Goal: Transaction & Acquisition: Book appointment/travel/reservation

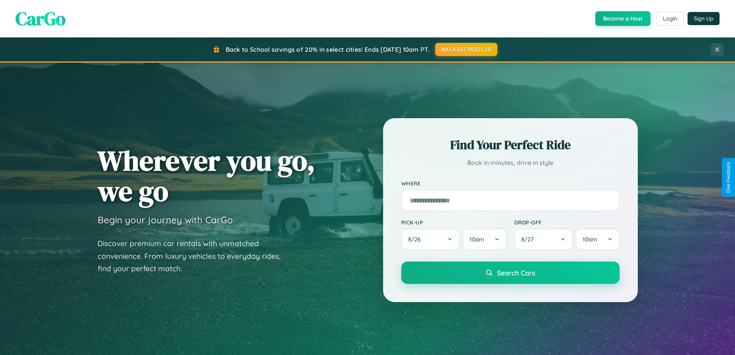
scroll to position [333, 0]
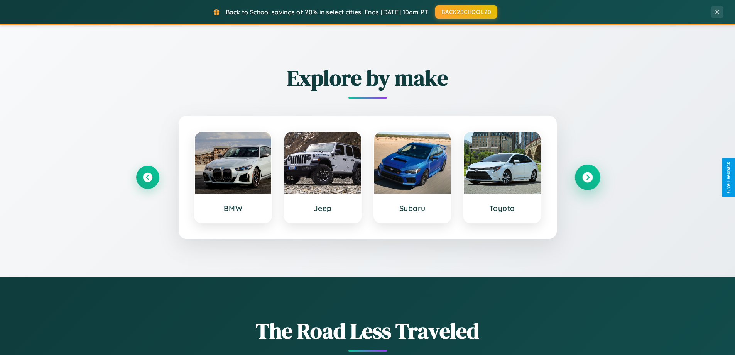
click at [587, 177] on icon at bounding box center [587, 177] width 10 height 10
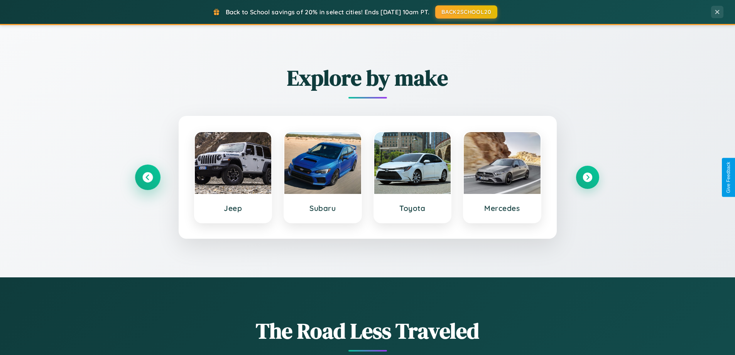
click at [147, 177] on icon at bounding box center [147, 177] width 10 height 10
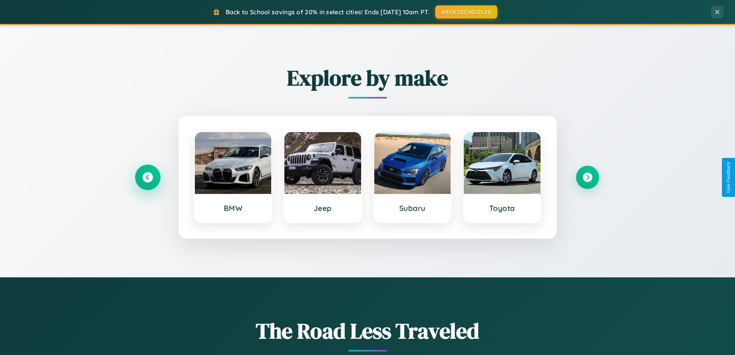
click at [147, 177] on icon at bounding box center [147, 177] width 10 height 10
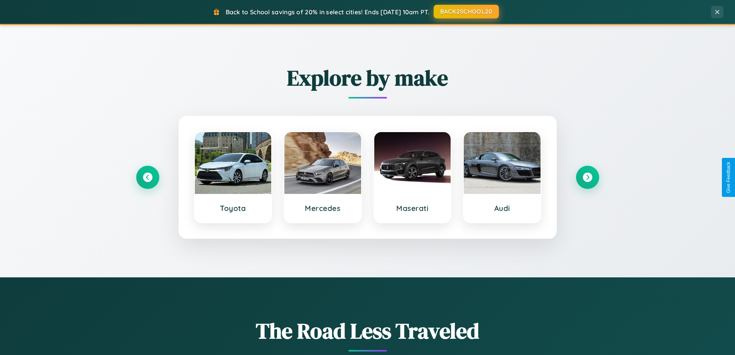
click at [466, 12] on button "BACK2SCHOOL20" at bounding box center [466, 12] width 65 height 14
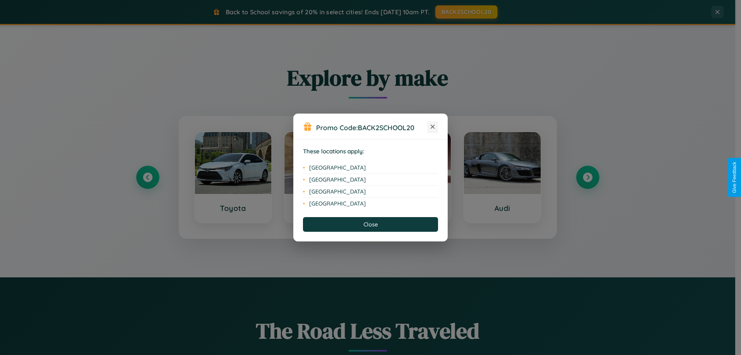
click at [432, 127] on icon at bounding box center [433, 127] width 4 height 4
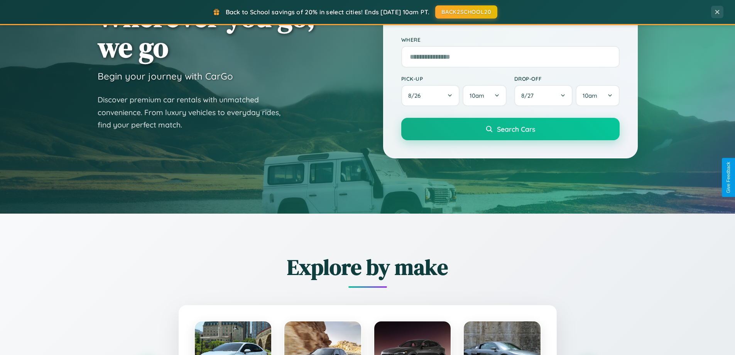
scroll to position [23, 0]
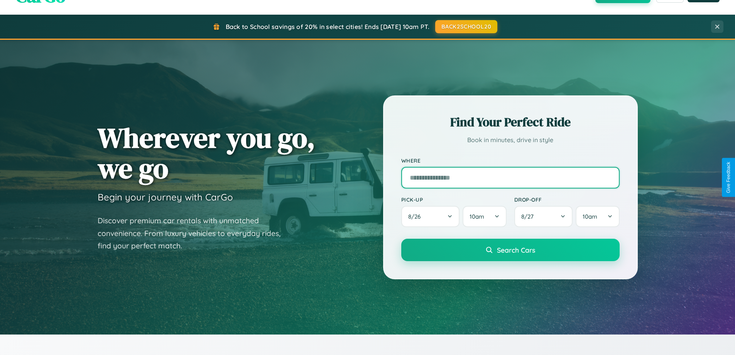
click at [510, 177] on input "text" at bounding box center [510, 178] width 218 height 22
type input "**********"
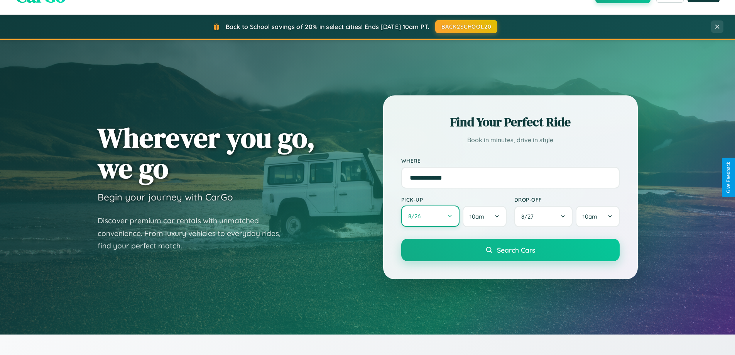
click at [430, 216] on button "8 / 26" at bounding box center [430, 215] width 59 height 21
select select "*"
select select "****"
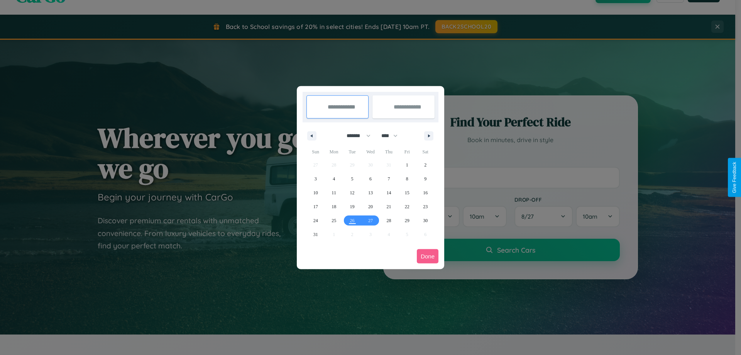
drag, startPoint x: 355, startPoint y: 135, endPoint x: 370, endPoint y: 155, distance: 24.7
click at [355, 135] on select "******* ******** ***** ***** *** **** **** ****** ********* ******* ******** **…" at bounding box center [357, 135] width 33 height 13
select select "*"
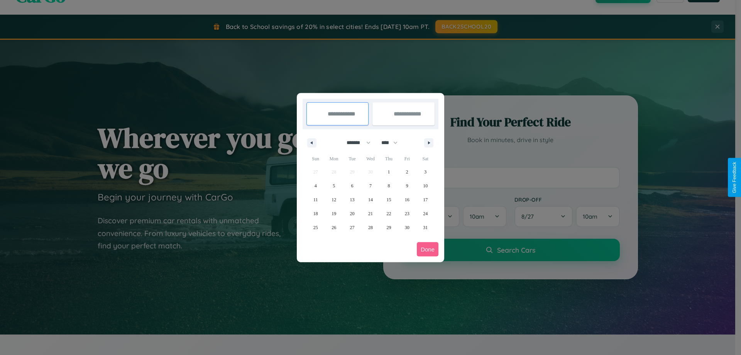
click at [393, 142] on select "**** **** **** **** **** **** **** **** **** **** **** **** **** **** **** ****…" at bounding box center [388, 142] width 23 height 13
select select "****"
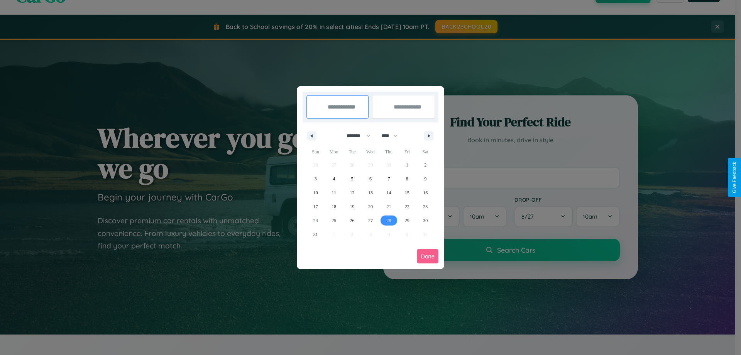
click at [388, 220] on span "28" at bounding box center [388, 220] width 5 height 14
type input "**********"
click at [429, 135] on icon "button" at bounding box center [430, 135] width 4 height 3
select select "*"
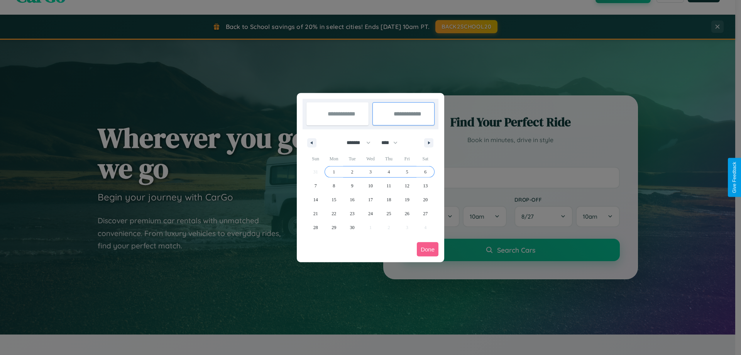
click at [425, 171] on span "6" at bounding box center [425, 172] width 2 height 14
type input "**********"
select select "*"
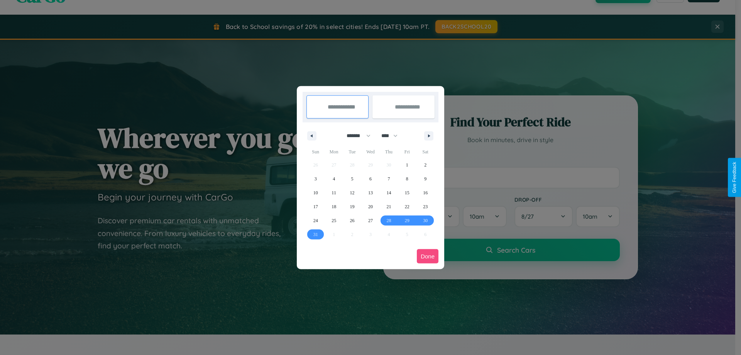
click at [427, 256] on button "Done" at bounding box center [428, 256] width 22 height 14
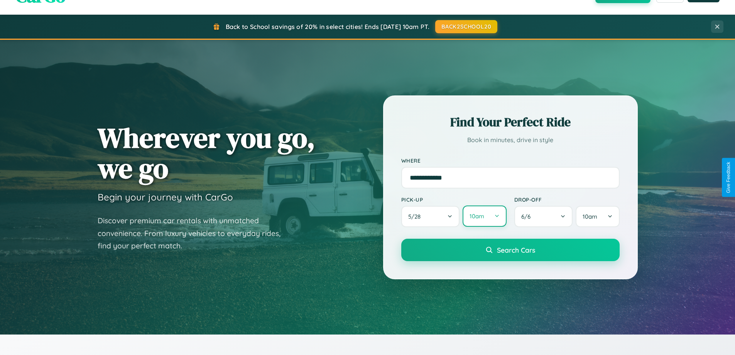
click at [484, 216] on button "10am" at bounding box center [485, 215] width 44 height 21
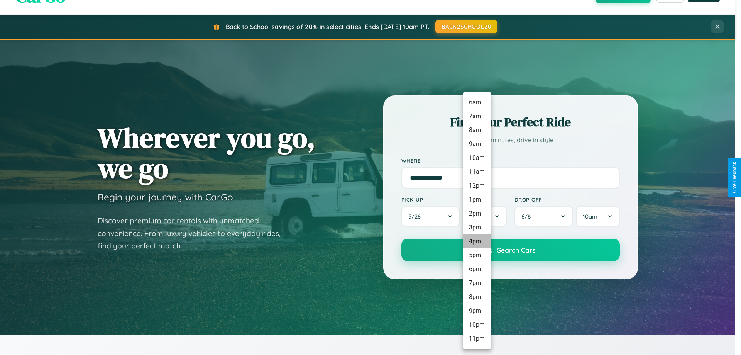
click at [476, 241] on li "4pm" at bounding box center [477, 241] width 29 height 14
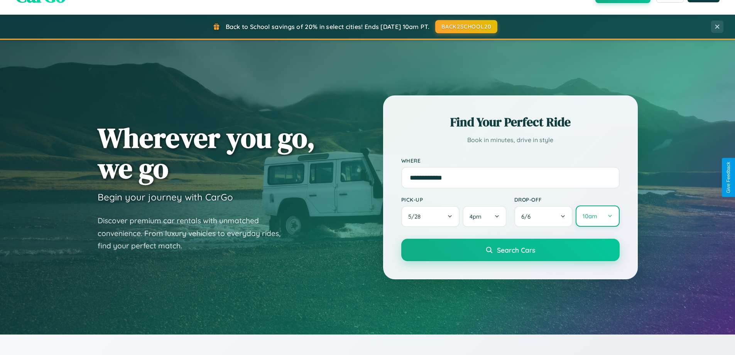
click at [597, 216] on button "10am" at bounding box center [598, 215] width 44 height 21
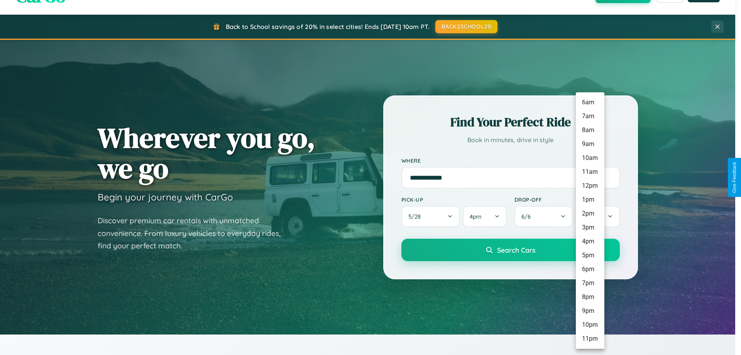
click at [589, 186] on li "12pm" at bounding box center [590, 186] width 29 height 14
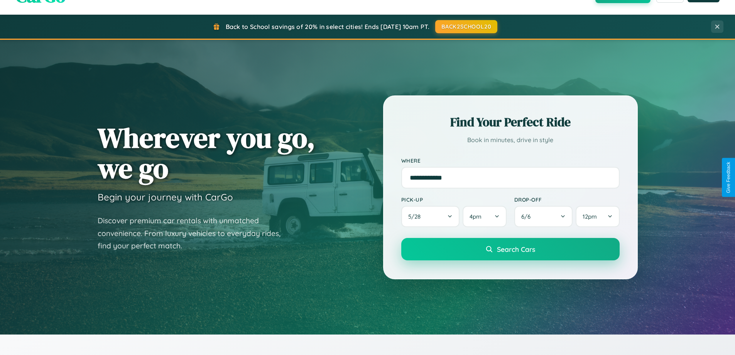
click at [510, 250] on span "Search Cars" at bounding box center [516, 249] width 38 height 8
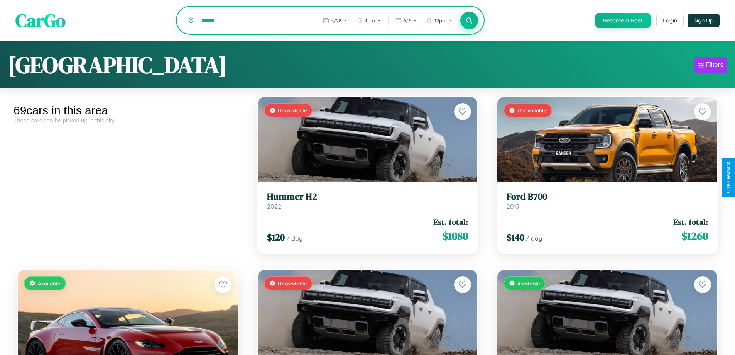
type input "******"
click at [469, 21] on icon at bounding box center [469, 20] width 7 height 7
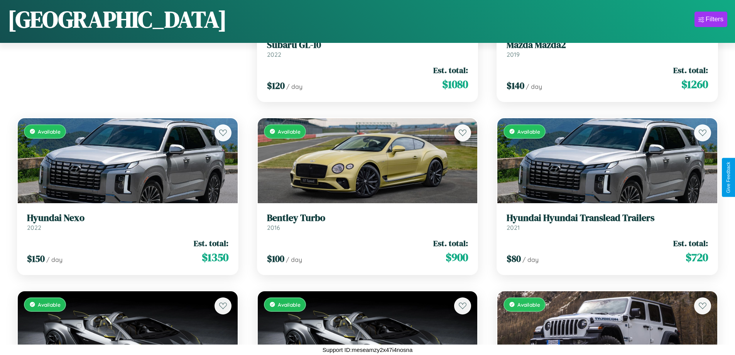
scroll to position [108, 0]
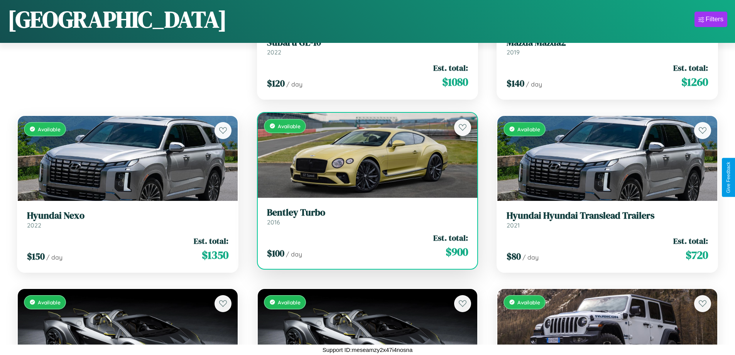
click at [364, 155] on div "Available" at bounding box center [368, 155] width 220 height 85
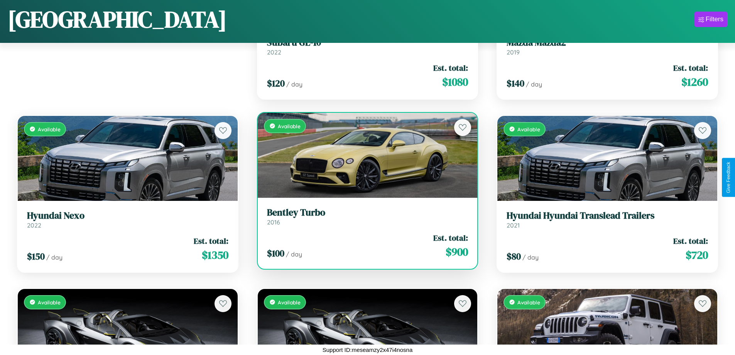
click at [364, 155] on div "Available" at bounding box center [368, 155] width 220 height 85
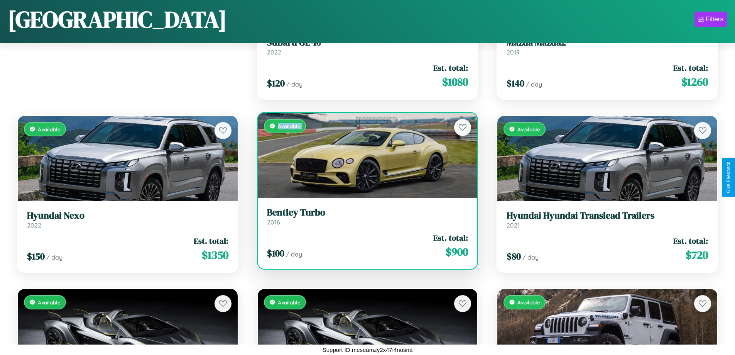
click at [364, 155] on div "Available" at bounding box center [368, 155] width 220 height 85
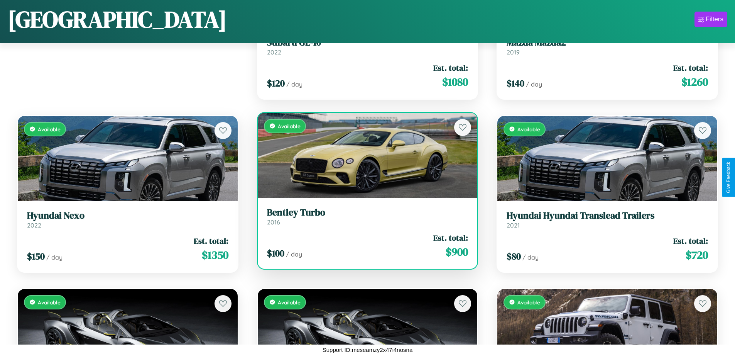
click at [364, 155] on div "Available" at bounding box center [368, 155] width 220 height 85
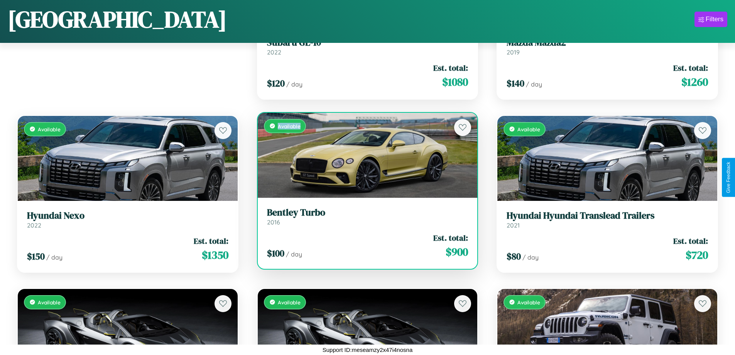
click at [364, 155] on div "Available" at bounding box center [368, 155] width 220 height 85
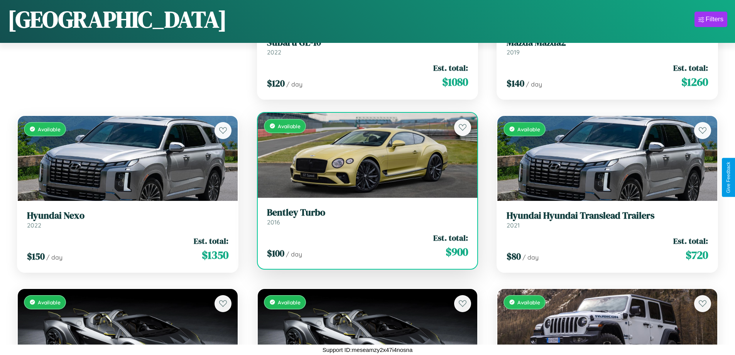
click at [364, 216] on h3 "Bentley Turbo" at bounding box center [367, 212] width 201 height 11
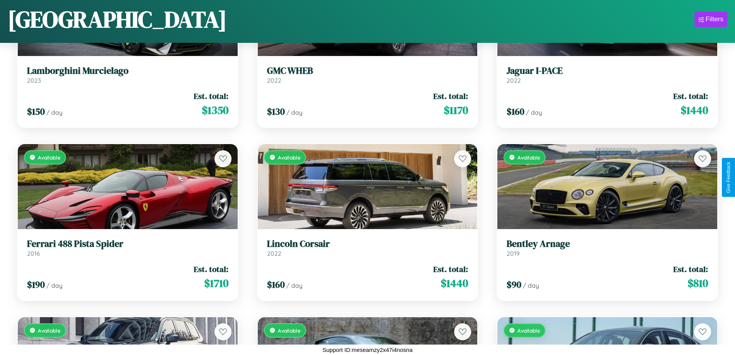
scroll to position [799, 0]
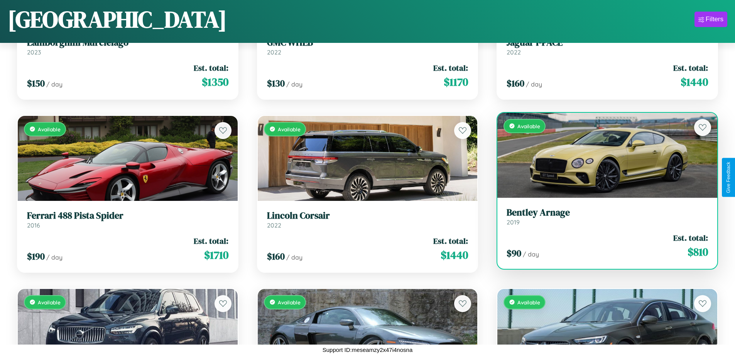
click at [602, 219] on link "Bentley Arnage 2019" at bounding box center [607, 216] width 201 height 19
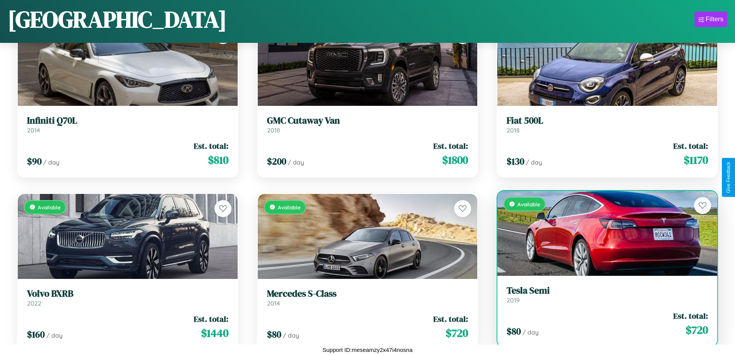
scroll to position [2700, 0]
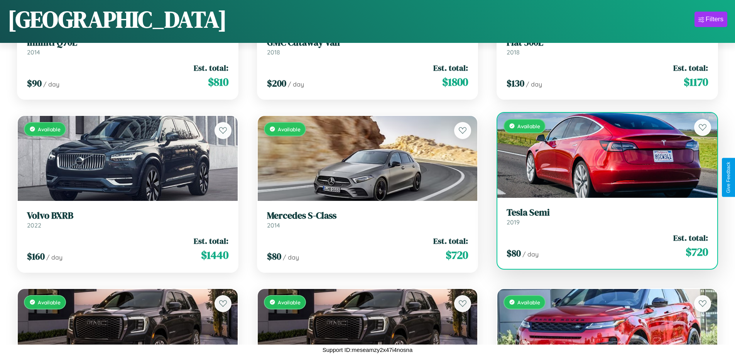
click at [602, 219] on link "Tesla Semi 2019" at bounding box center [607, 216] width 201 height 19
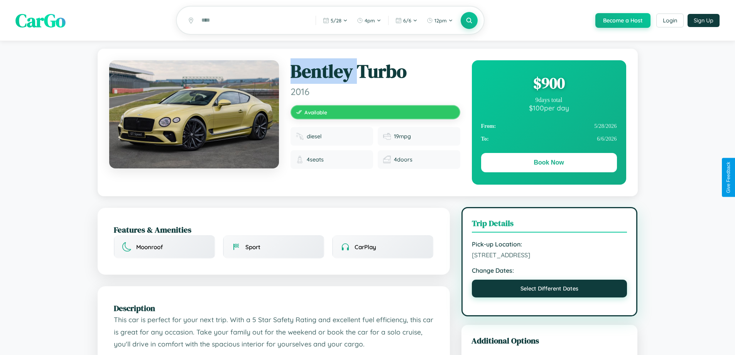
click at [549, 290] on button "Select Different Dates" at bounding box center [549, 288] width 155 height 18
select select "*"
select select "****"
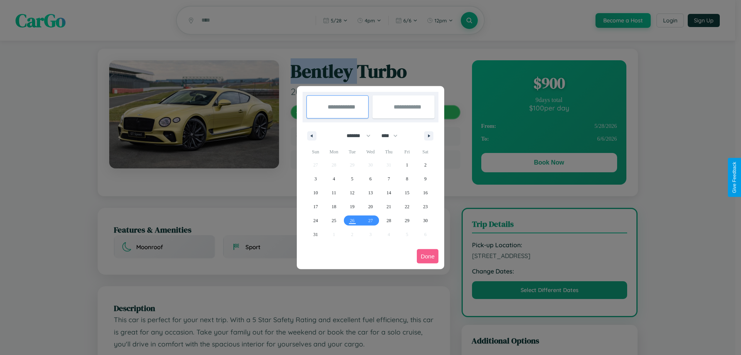
drag, startPoint x: 355, startPoint y: 135, endPoint x: 370, endPoint y: 155, distance: 24.7
click at [355, 135] on select "******* ******** ***** ***** *** **** **** ****** ********* ******* ******** **…" at bounding box center [357, 135] width 33 height 13
select select "*"
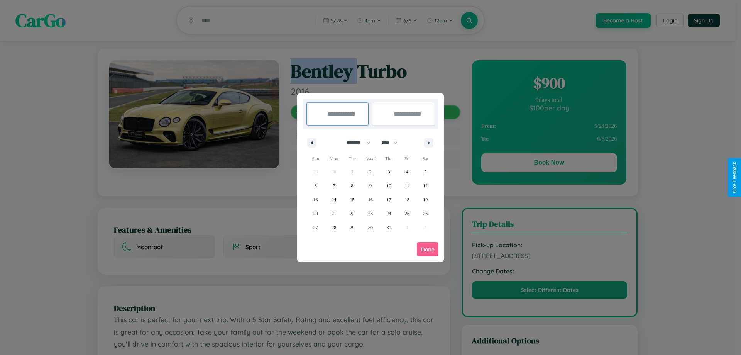
click at [393, 142] on select "**** **** **** **** **** **** **** **** **** **** **** **** **** **** **** ****…" at bounding box center [388, 142] width 23 height 13
select select "****"
click at [388, 213] on span "23" at bounding box center [388, 213] width 5 height 14
type input "**********"
click at [407, 227] on span "31" at bounding box center [407, 227] width 5 height 14
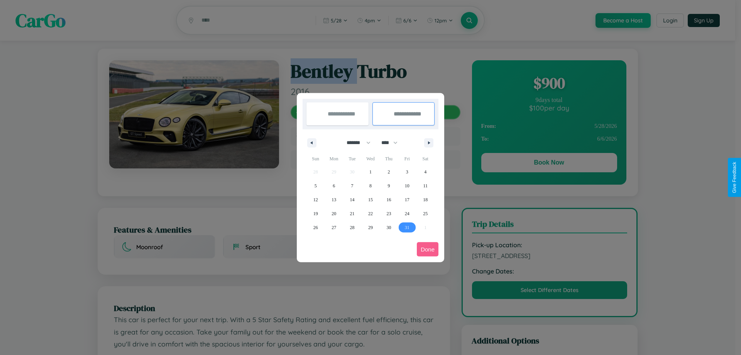
type input "**********"
click at [427, 249] on button "Done" at bounding box center [428, 249] width 22 height 14
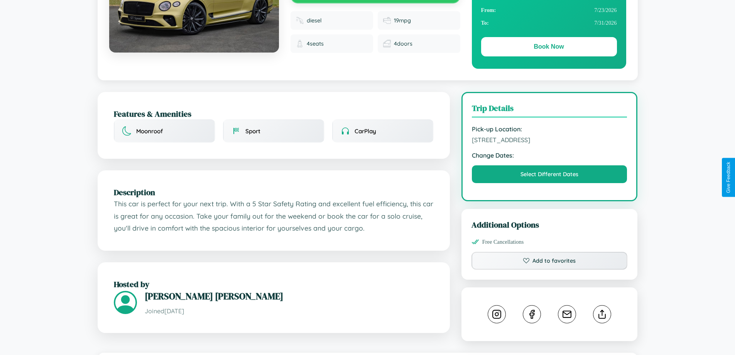
scroll to position [429, 0]
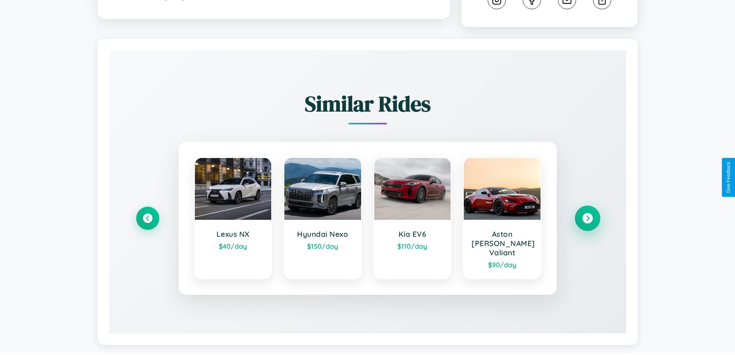
click at [587, 214] on icon at bounding box center [587, 218] width 10 height 10
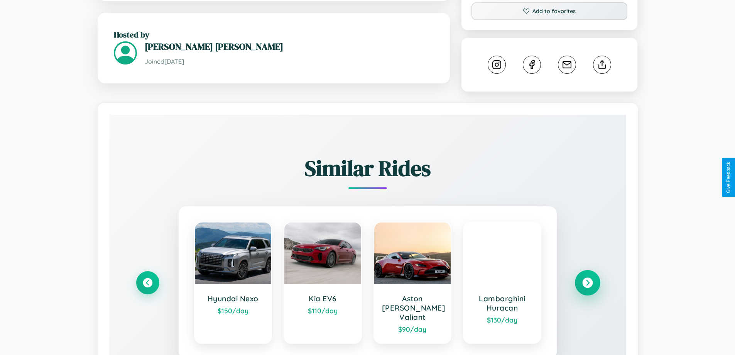
scroll to position [253, 0]
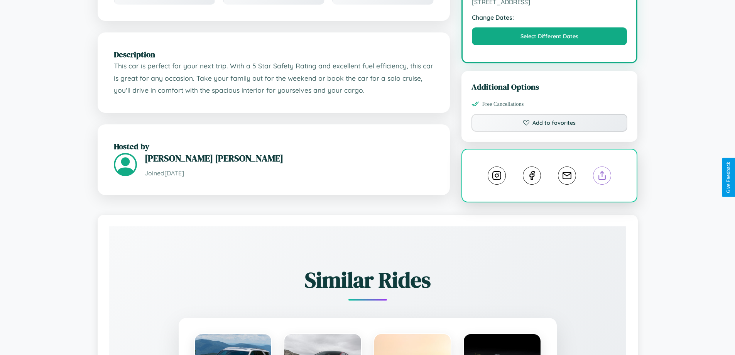
click at [602, 176] on line at bounding box center [602, 173] width 0 height 5
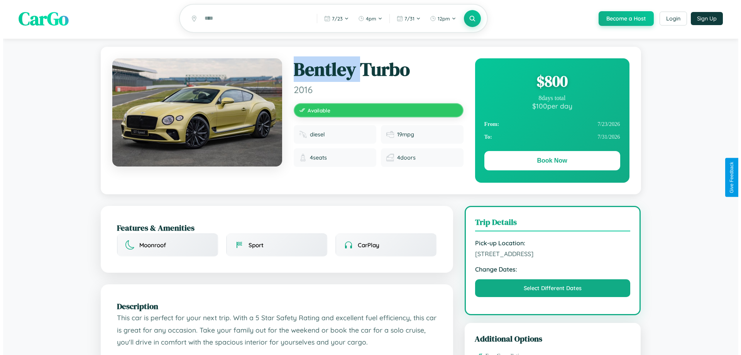
scroll to position [0, 0]
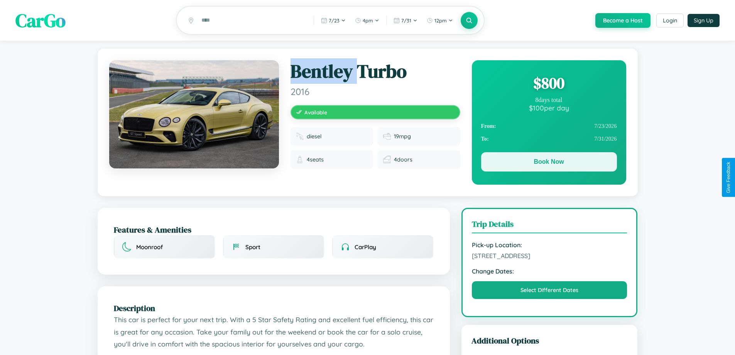
click at [549, 163] on button "Book Now" at bounding box center [549, 161] width 136 height 19
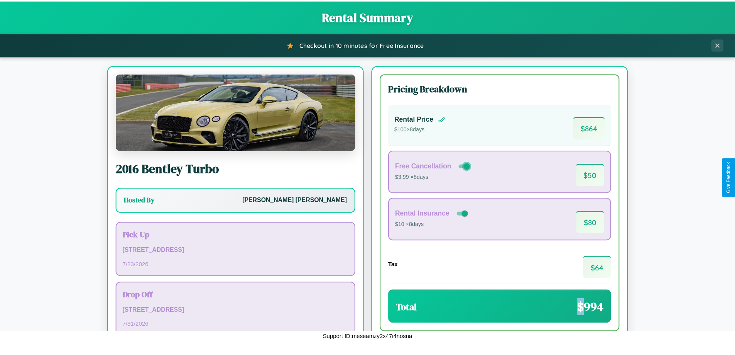
scroll to position [53, 0]
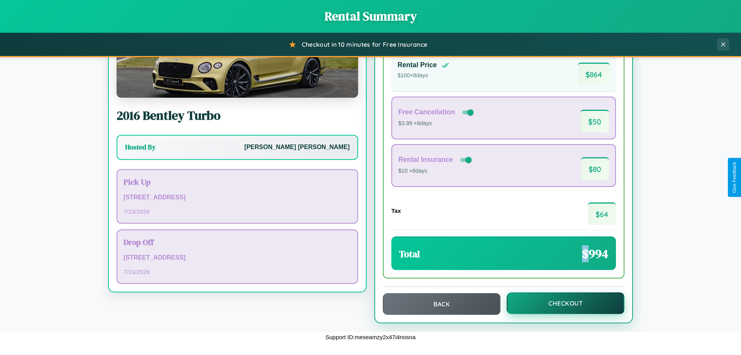
click at [560, 303] on button "Checkout" at bounding box center [566, 303] width 118 height 22
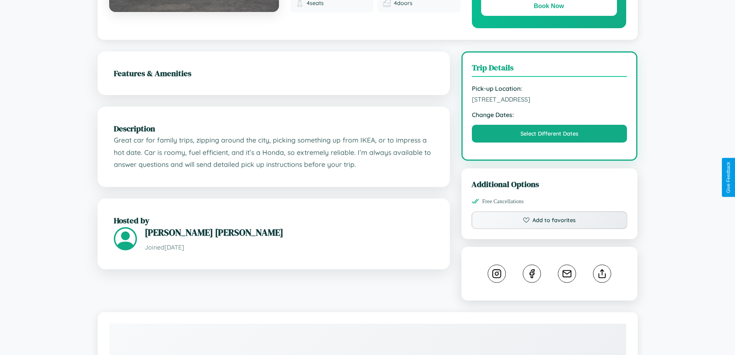
scroll to position [429, 0]
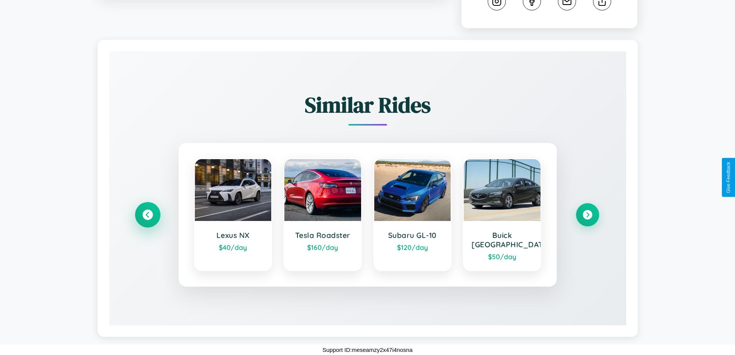
click at [147, 214] on icon at bounding box center [147, 214] width 10 height 10
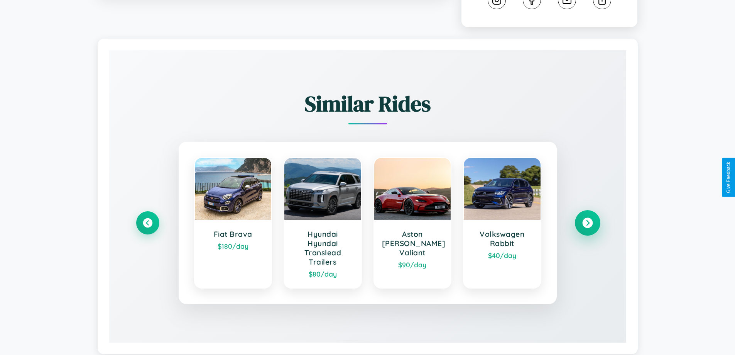
click at [587, 224] on icon at bounding box center [587, 223] width 10 height 10
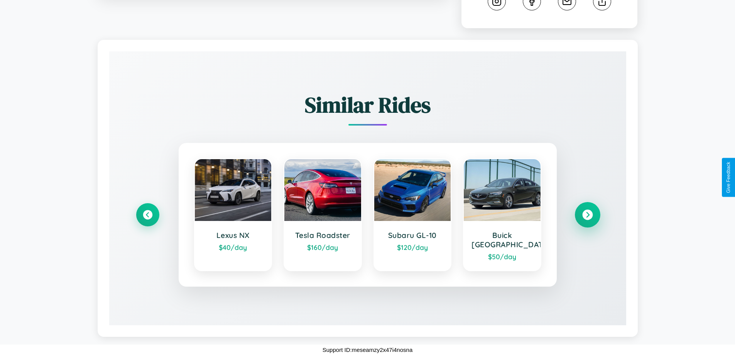
click at [587, 214] on icon at bounding box center [587, 214] width 10 height 10
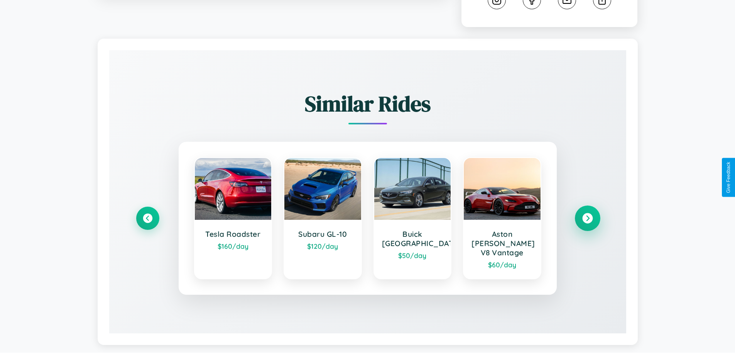
click at [587, 214] on icon at bounding box center [587, 218] width 10 height 10
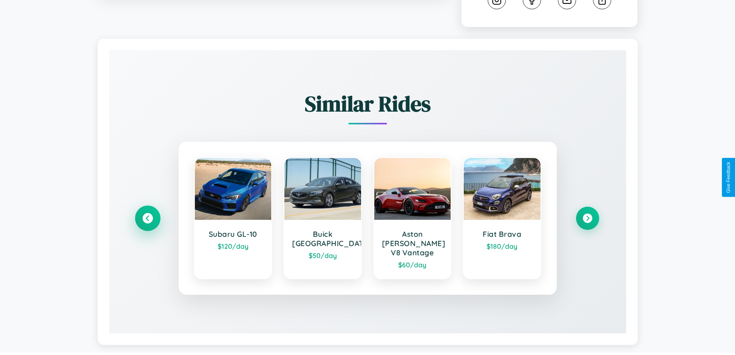
click at [147, 214] on icon at bounding box center [147, 218] width 10 height 10
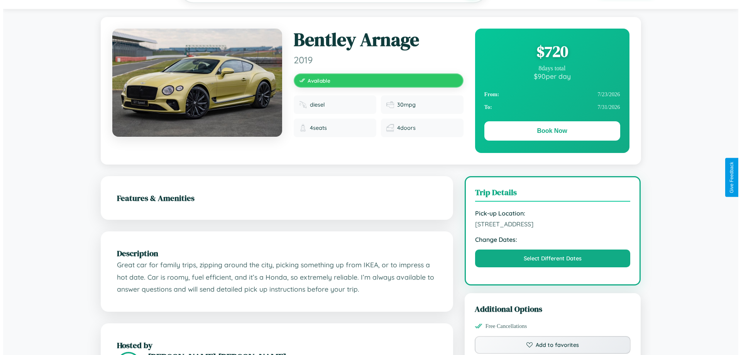
scroll to position [0, 0]
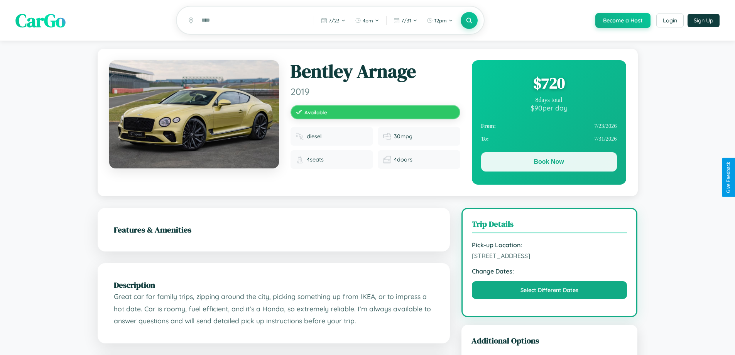
click at [549, 164] on button "Book Now" at bounding box center [549, 161] width 136 height 19
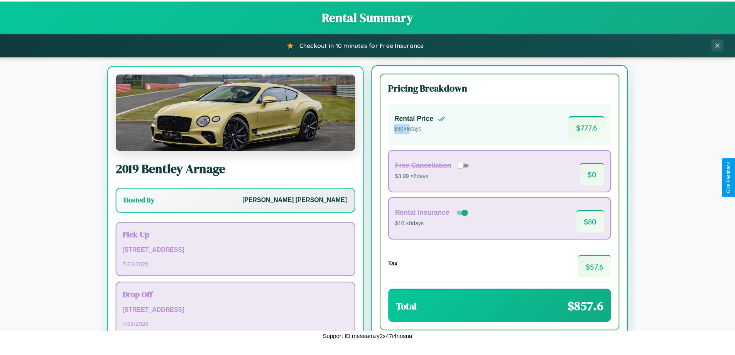
scroll to position [36, 0]
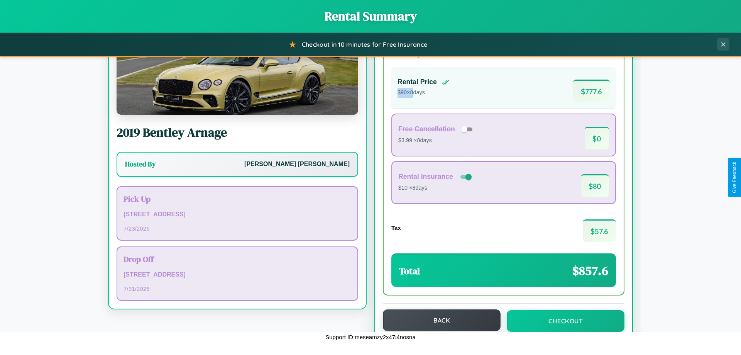
click at [438, 320] on button "Back" at bounding box center [442, 320] width 118 height 22
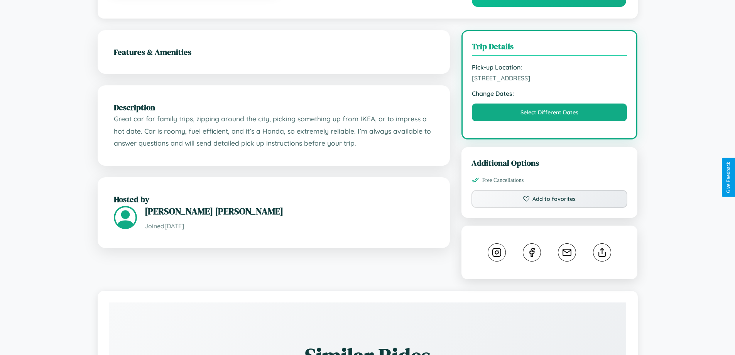
scroll to position [429, 0]
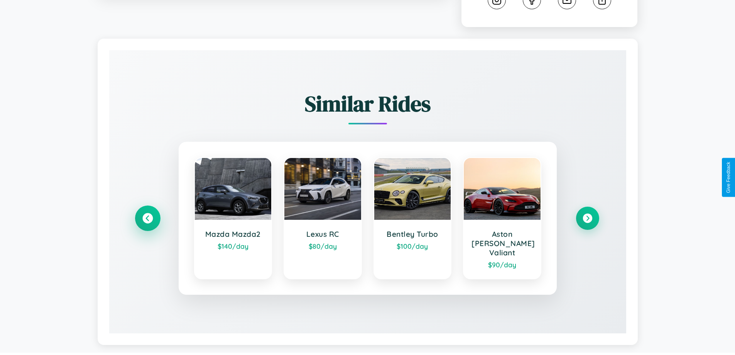
click at [147, 214] on icon at bounding box center [147, 218] width 10 height 10
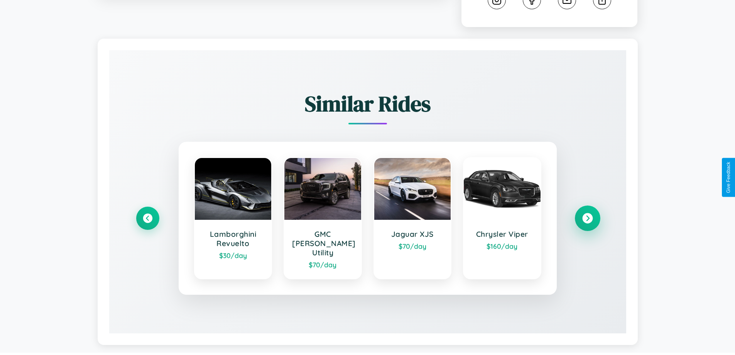
click at [587, 214] on icon at bounding box center [587, 218] width 10 height 10
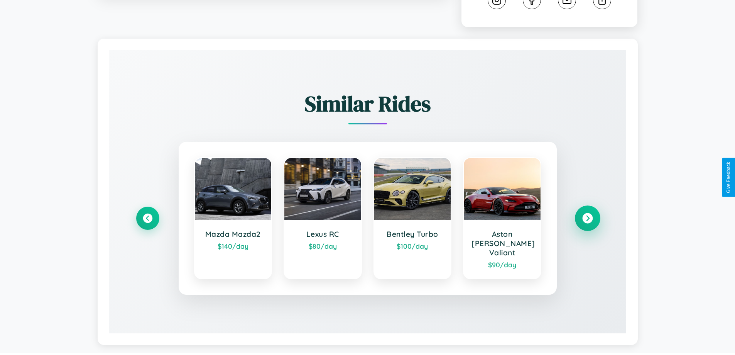
click at [587, 214] on icon at bounding box center [587, 218] width 10 height 10
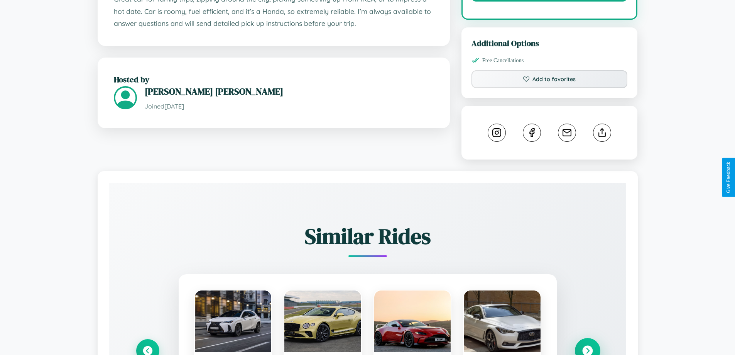
scroll to position [253, 0]
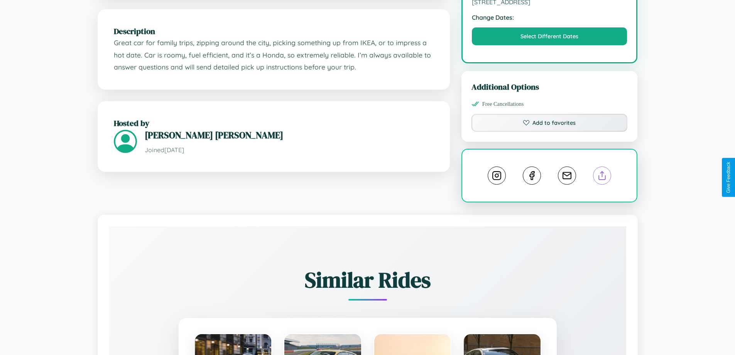
click at [602, 177] on line at bounding box center [602, 173] width 0 height 5
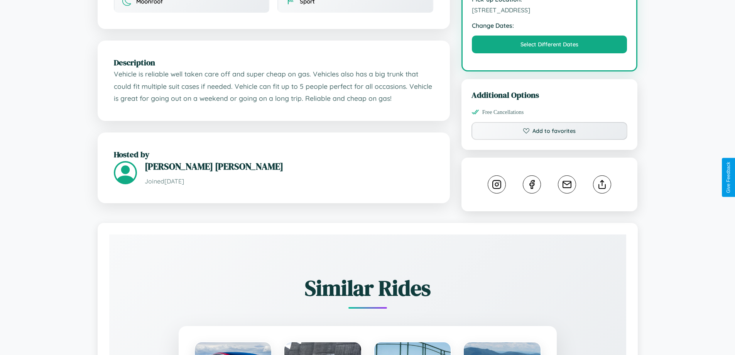
scroll to position [253, 0]
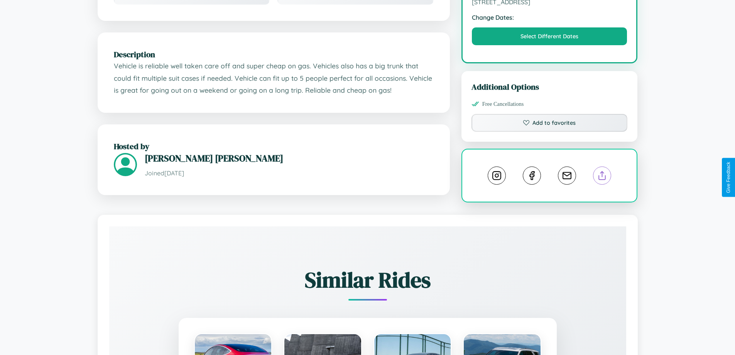
click at [602, 176] on line at bounding box center [602, 173] width 0 height 5
